Goal: Find specific page/section: Find specific page/section

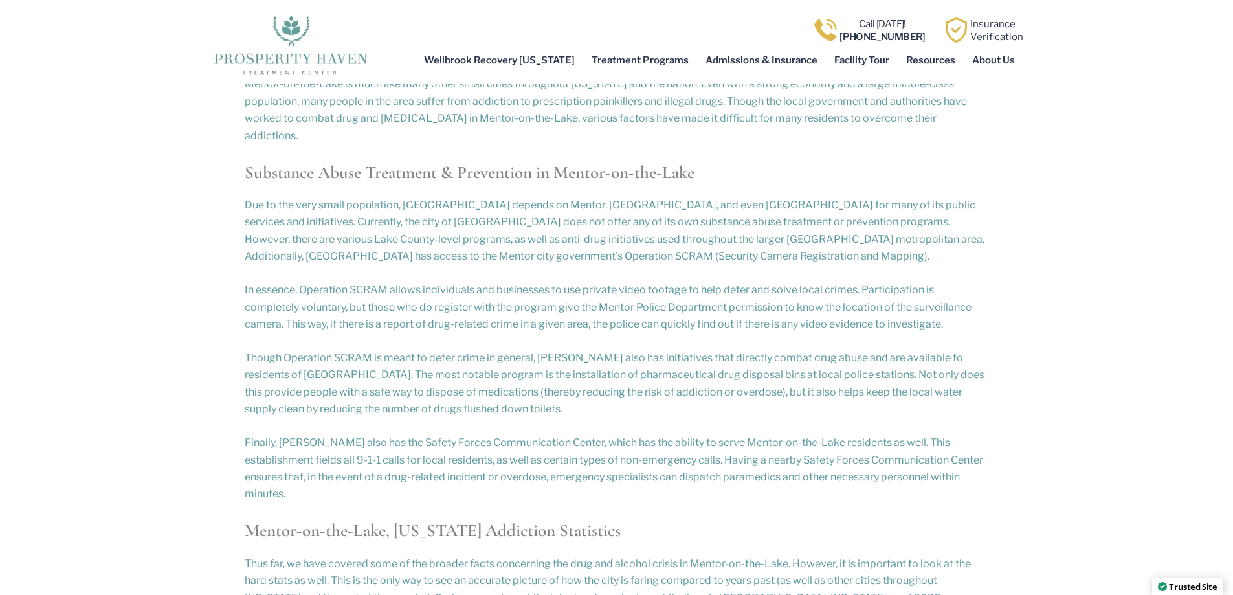
scroll to position [1813, 0]
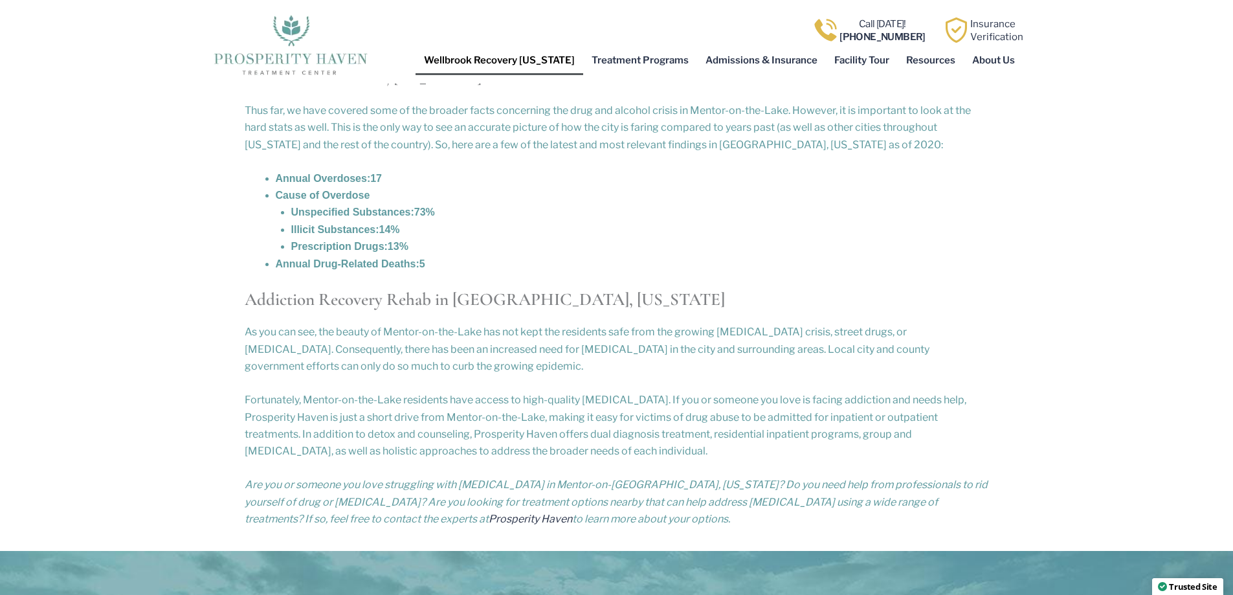
click at [534, 58] on link "Wellbrook Recovery [US_STATE]" at bounding box center [500, 60] width 168 height 30
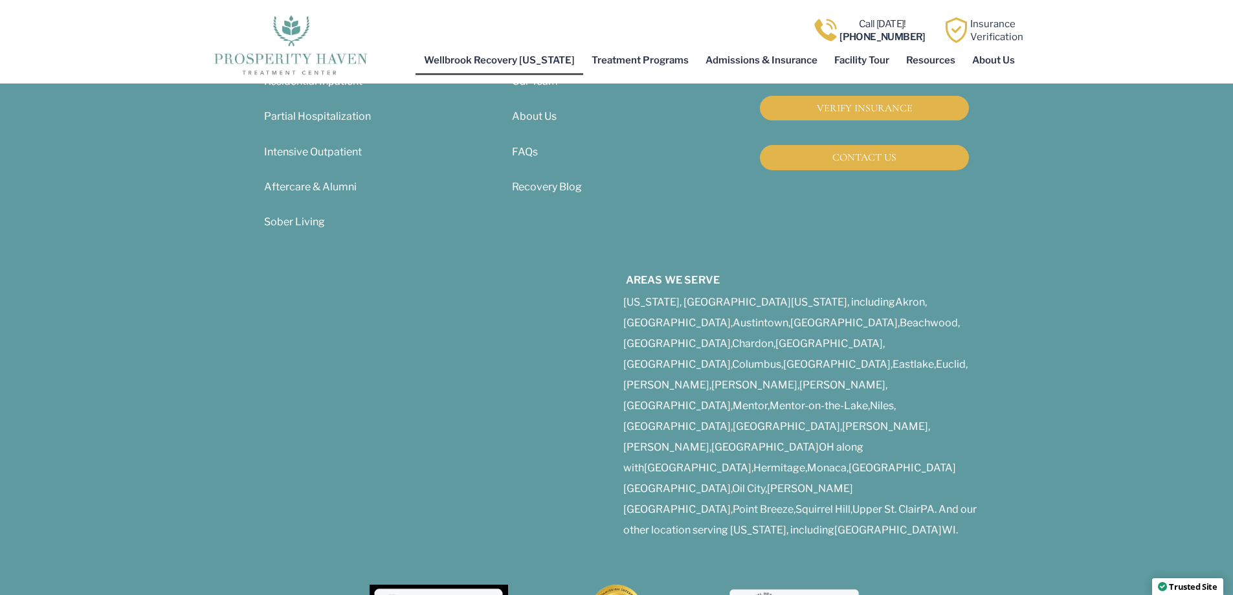
scroll to position [487, 0]
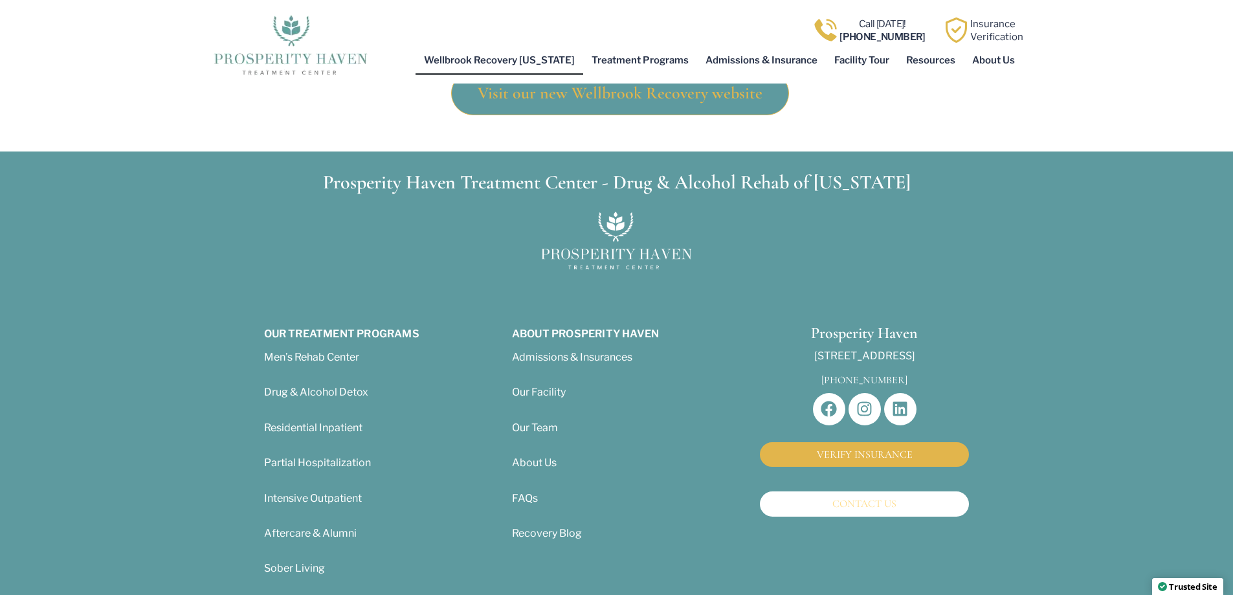
click at [838, 491] on link "CONTACT US" at bounding box center [864, 503] width 209 height 25
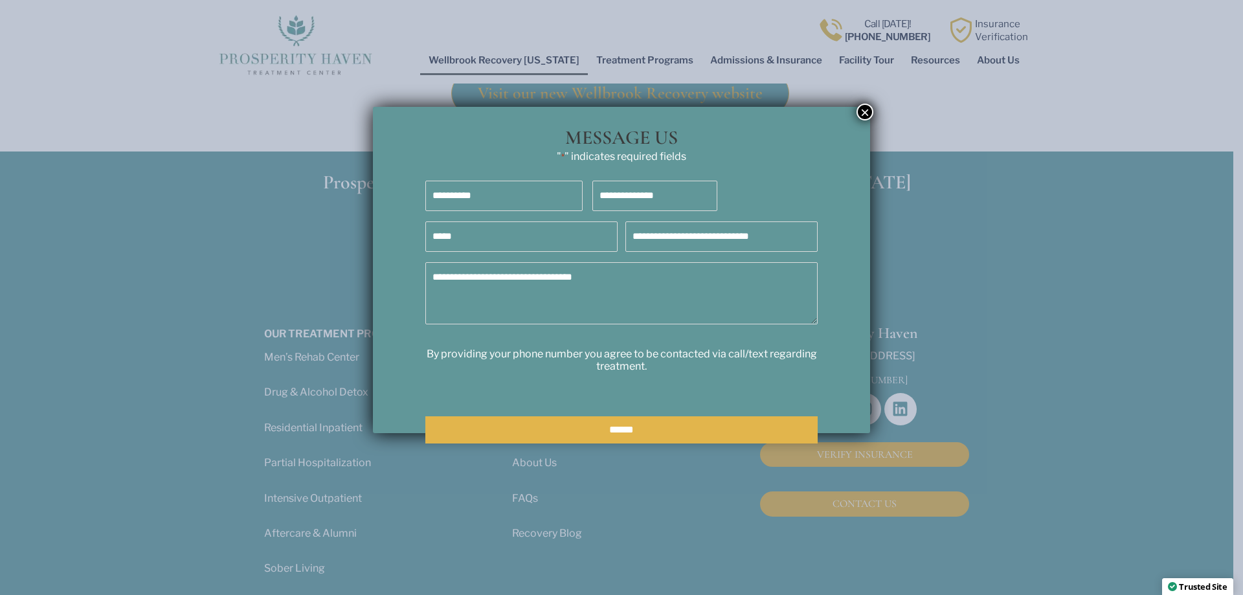
click at [864, 111] on button "×" at bounding box center [865, 112] width 17 height 17
